Goal: Transaction & Acquisition: Subscribe to service/newsletter

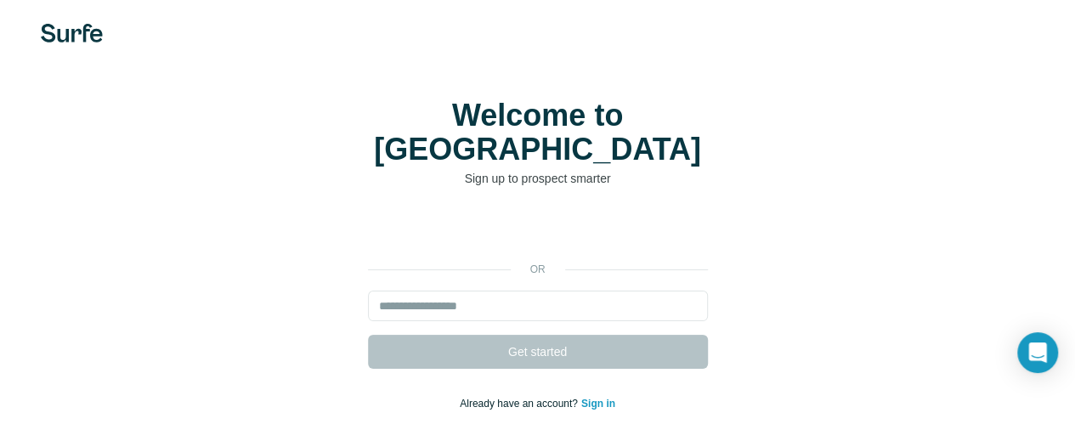
scroll to position [18, 0]
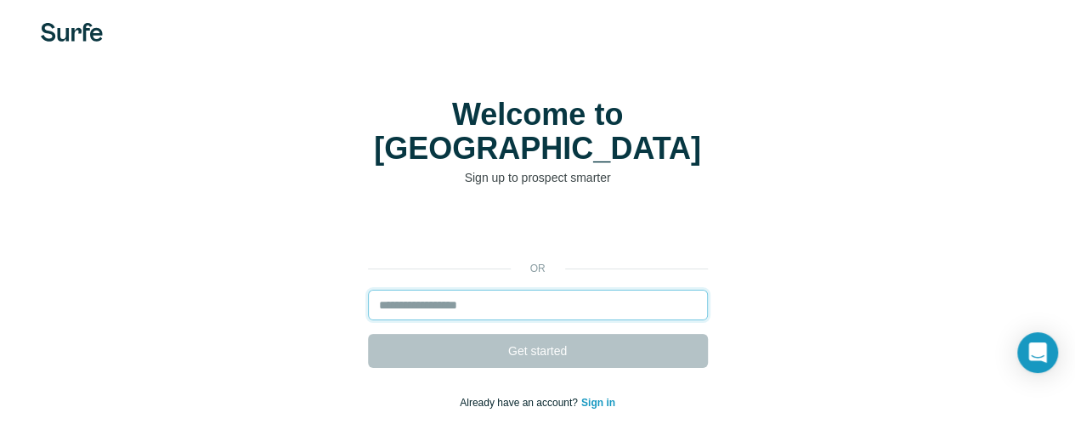
click at [368, 290] on input "email" at bounding box center [538, 305] width 340 height 31
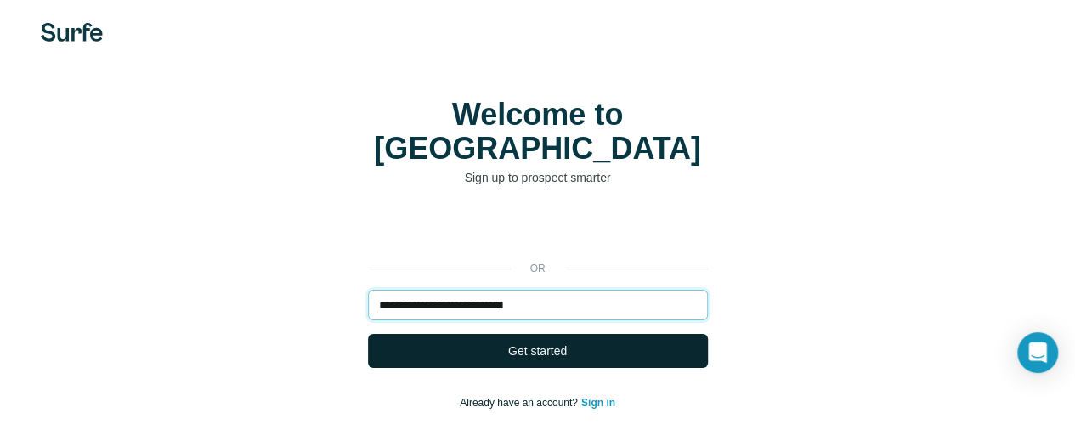
type input "**********"
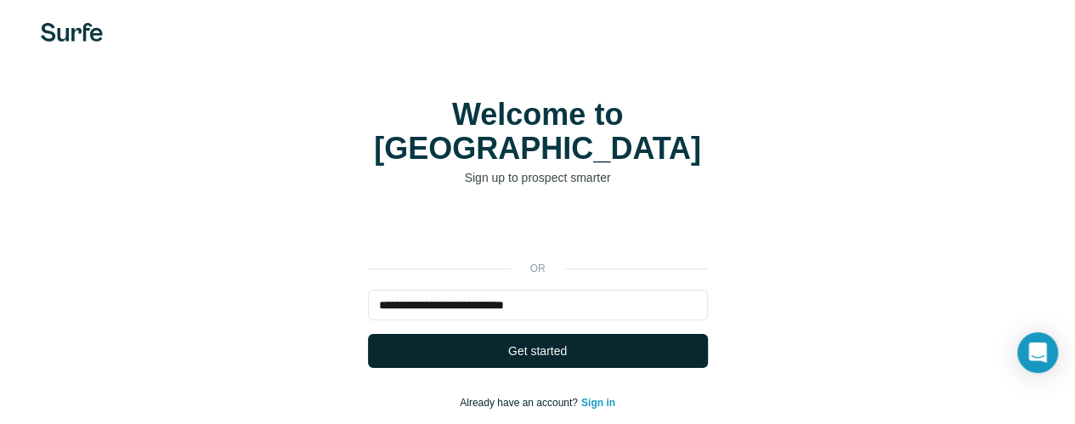
click at [368, 334] on button "Get started" at bounding box center [538, 351] width 340 height 34
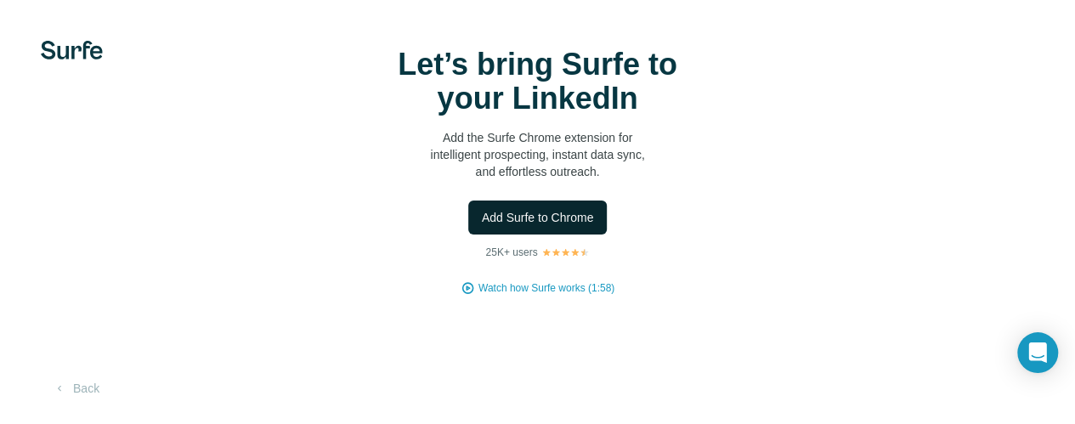
click at [482, 226] on span "Add Surfe to Chrome" at bounding box center [538, 217] width 112 height 17
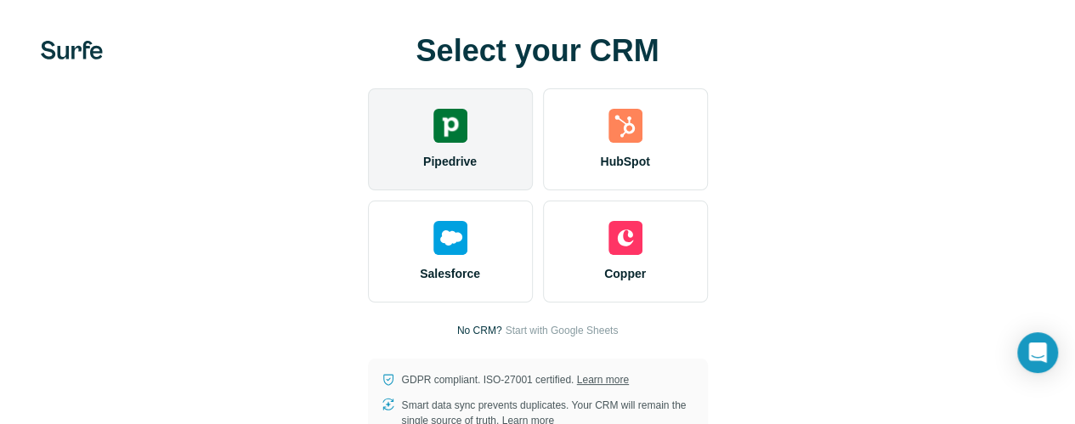
click at [433, 143] on img at bounding box center [450, 126] width 34 height 34
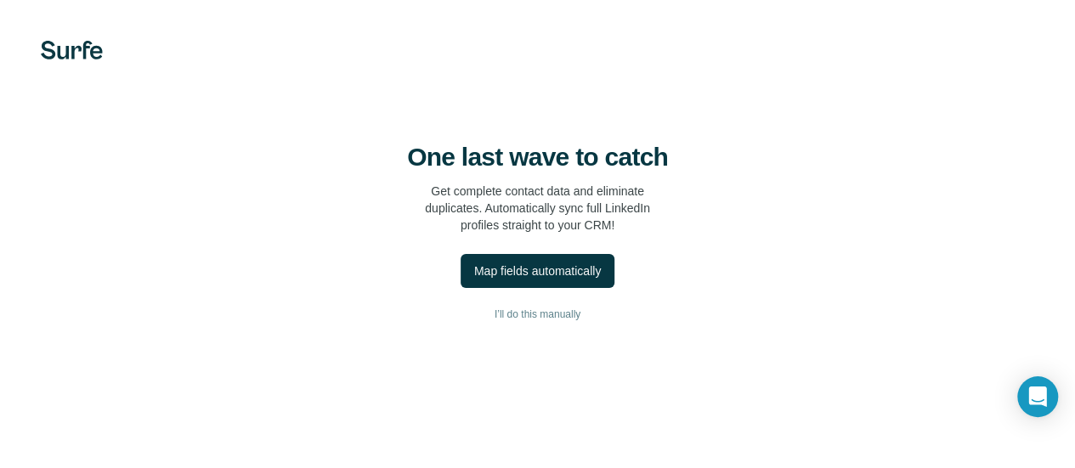
scroll to position [90, 0]
